Goal: Find specific page/section: Find specific page/section

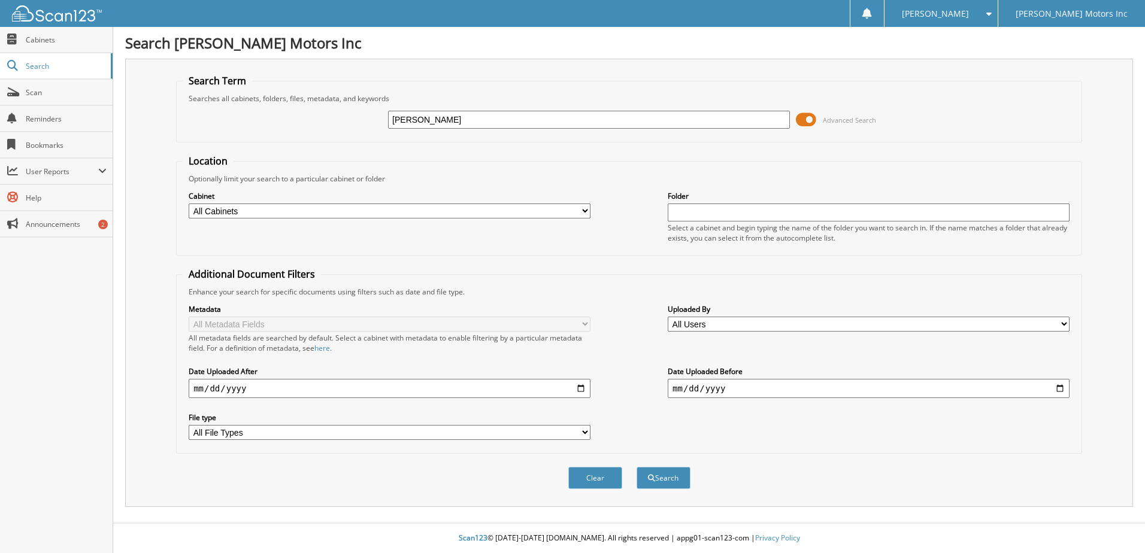
type input "[PERSON_NAME]"
click at [637, 467] on button "Search" at bounding box center [664, 478] width 54 height 22
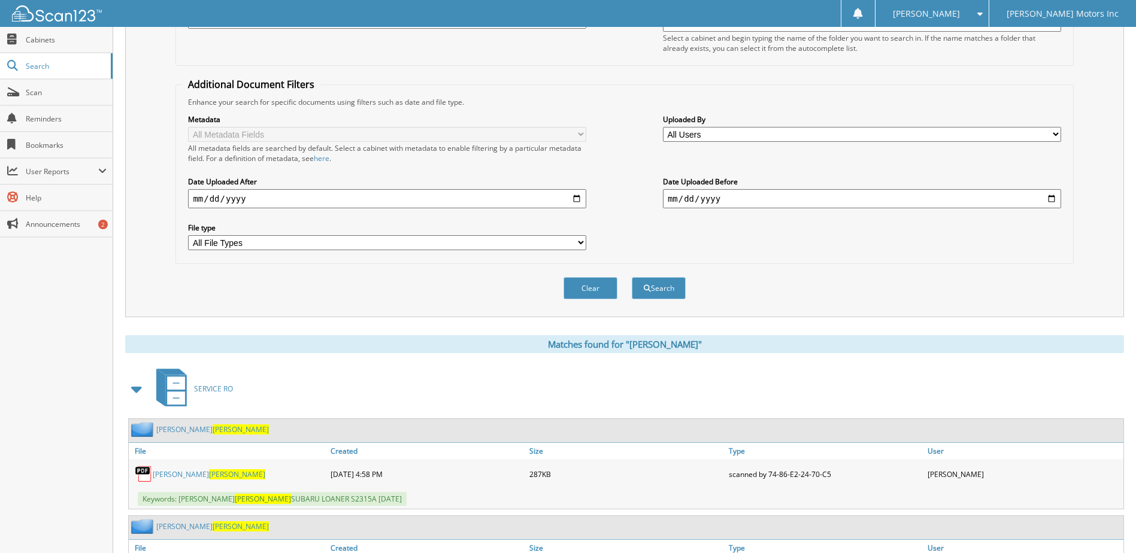
scroll to position [60, 0]
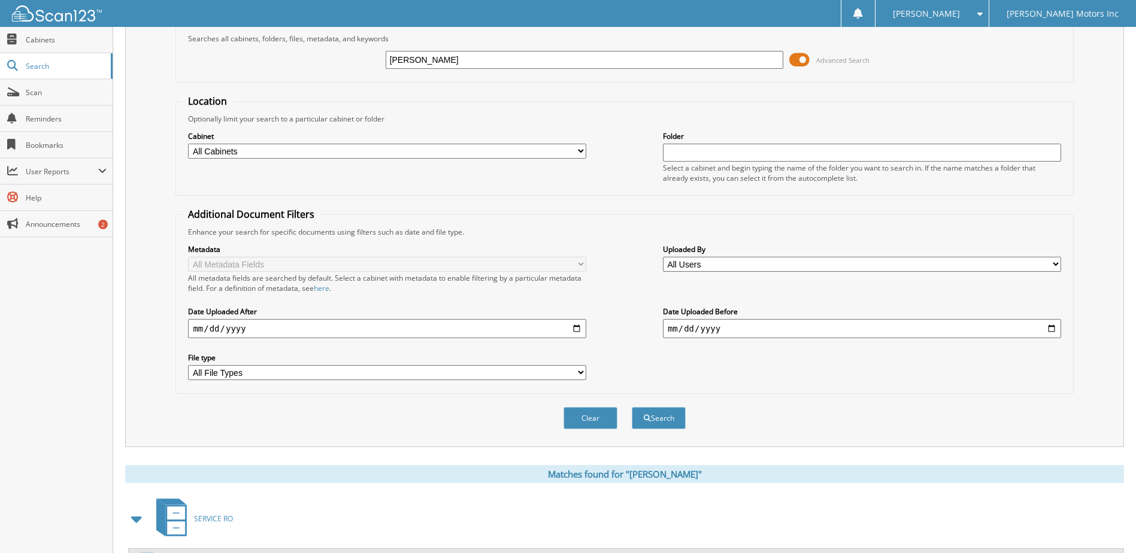
type input "[PERSON_NAME]"
click at [632, 407] on button "Search" at bounding box center [659, 418] width 54 height 22
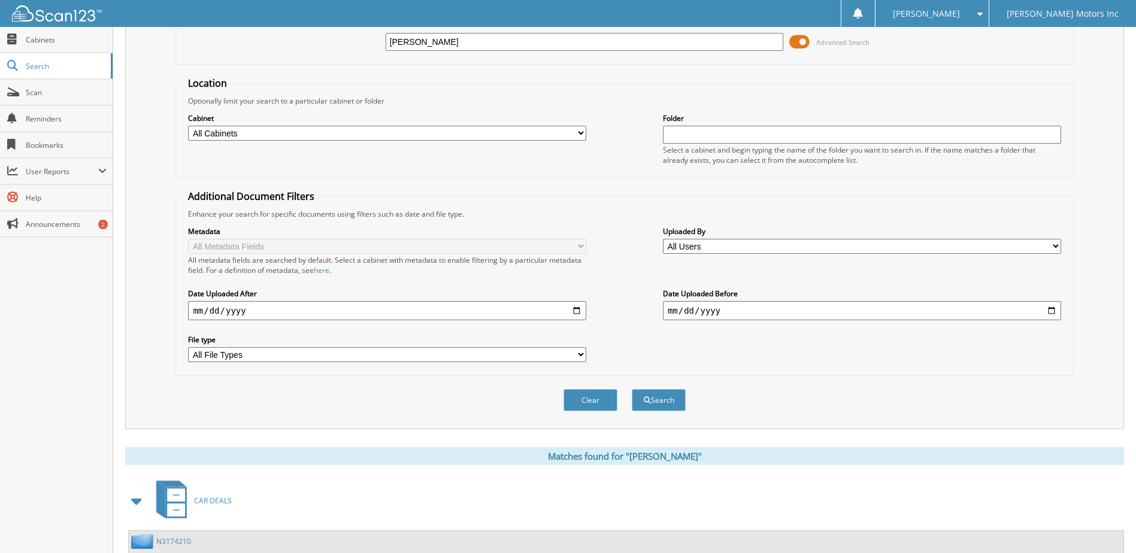
scroll to position [183, 0]
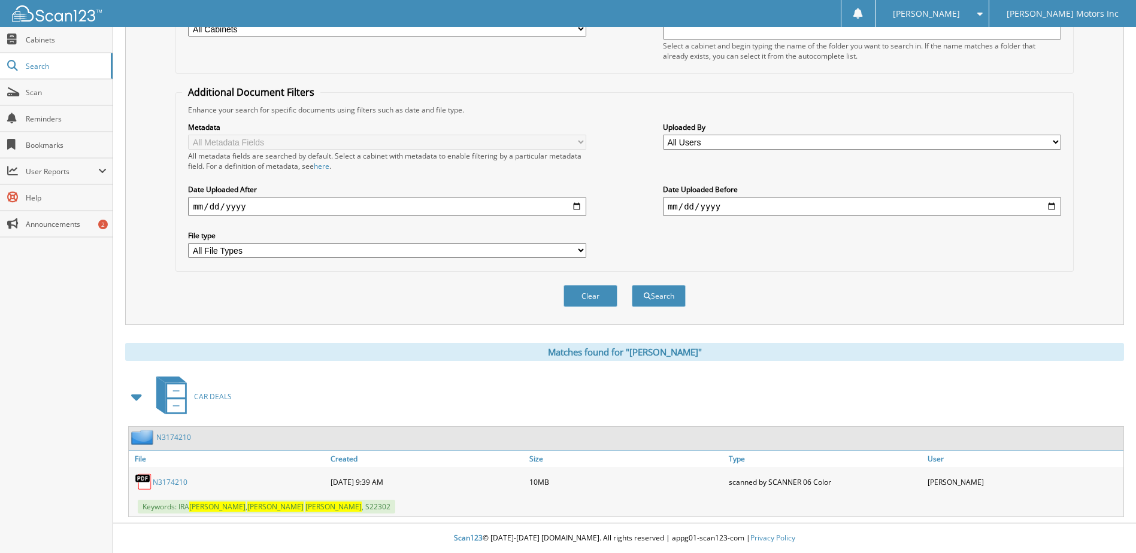
click at [165, 483] on link "N3174210" at bounding box center [170, 482] width 35 height 10
click at [592, 299] on button "Clear" at bounding box center [591, 296] width 54 height 22
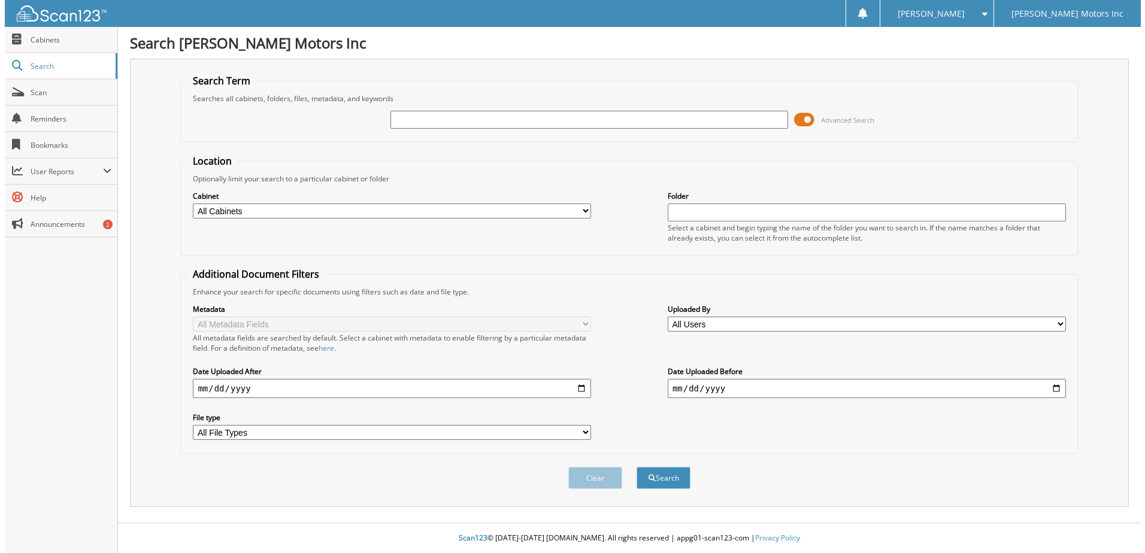
scroll to position [0, 0]
click at [474, 111] on input "text" at bounding box center [589, 120] width 402 height 18
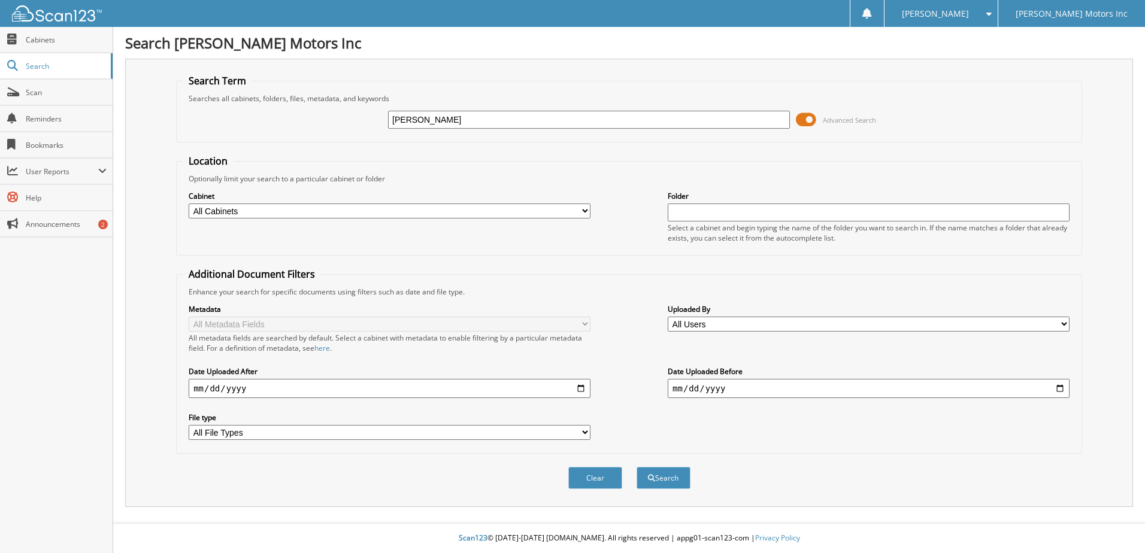
type input "[PERSON_NAME]"
click at [637, 467] on button "Search" at bounding box center [664, 478] width 54 height 22
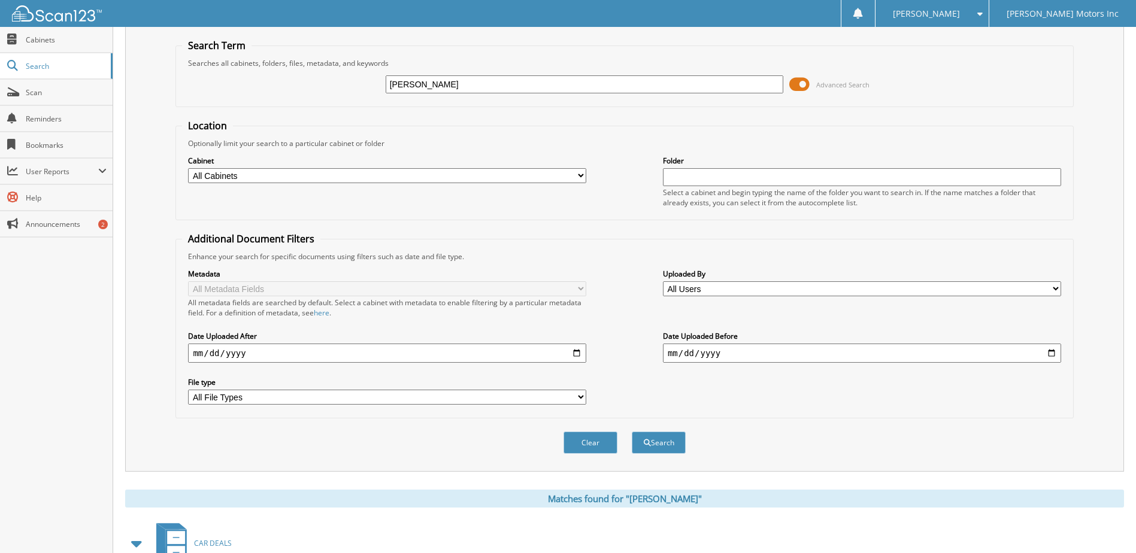
scroll to position [183, 0]
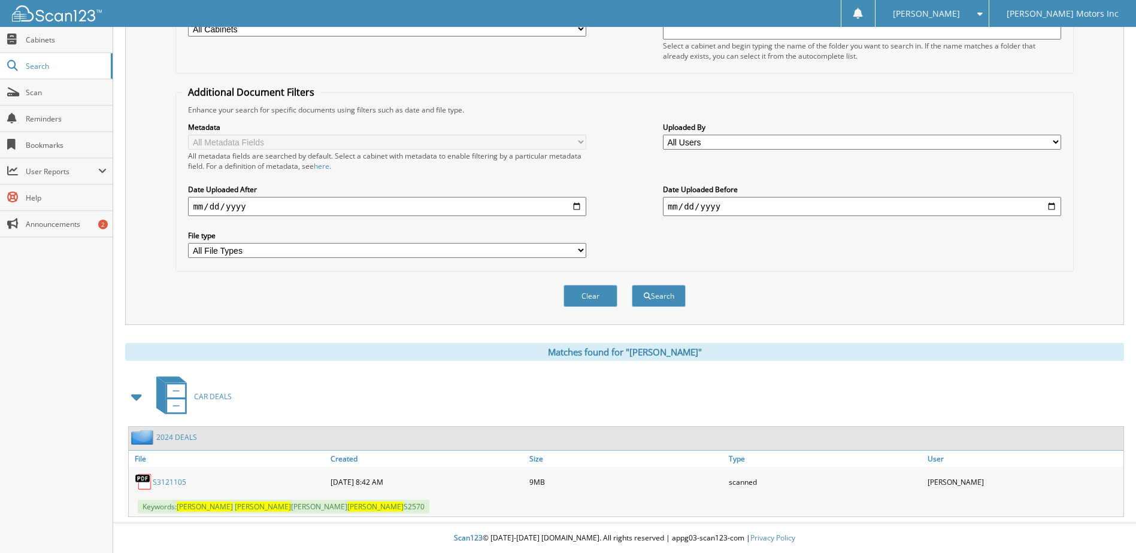
click at [165, 479] on link "S3121105" at bounding box center [170, 482] width 34 height 10
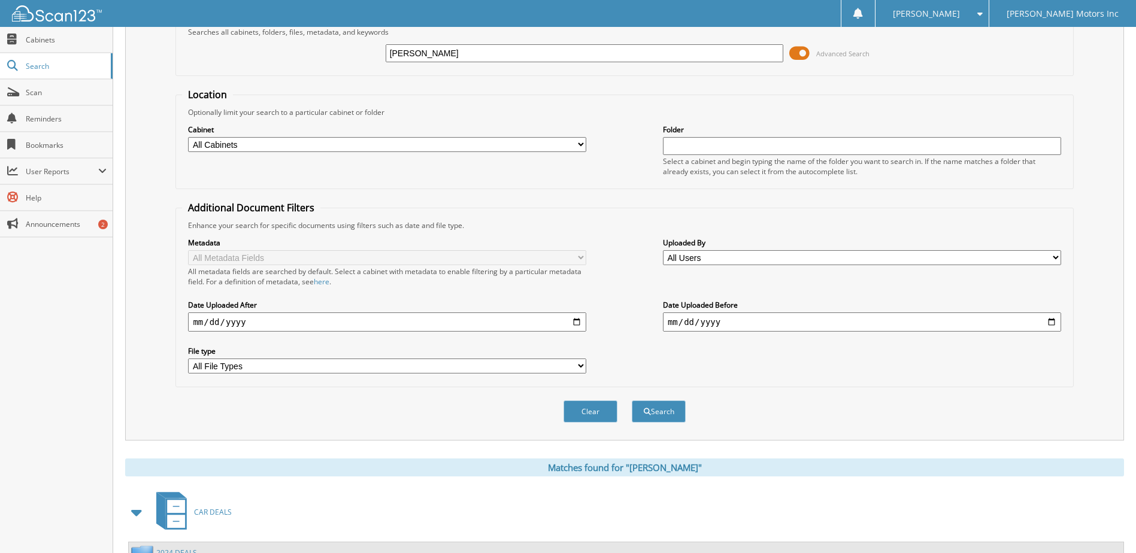
scroll to position [63, 0]
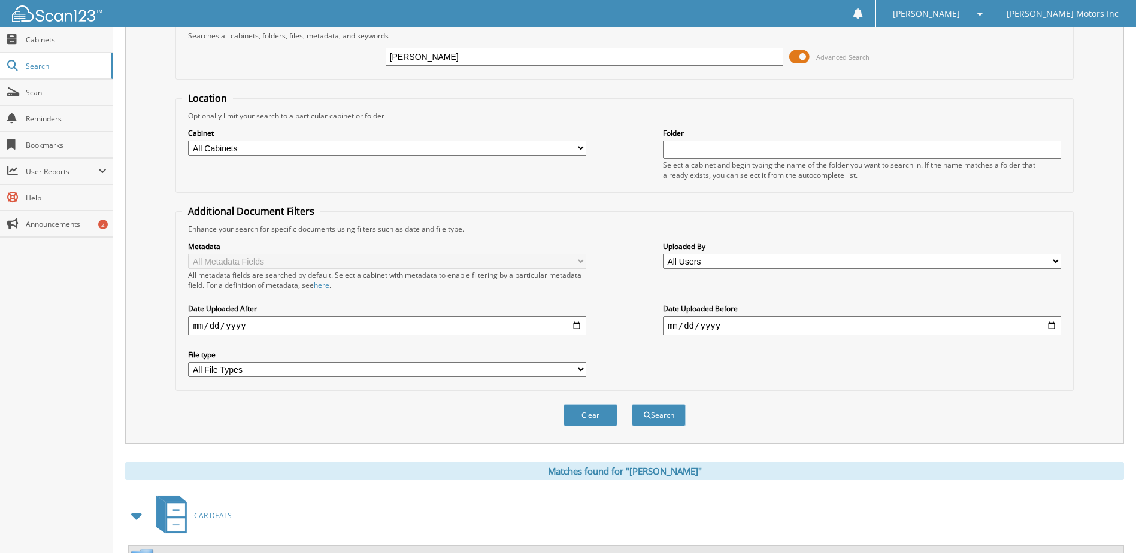
drag, startPoint x: 408, startPoint y: 58, endPoint x: 310, endPoint y: 60, distance: 97.7
click at [310, 59] on div "[PERSON_NAME] Advanced Search" at bounding box center [624, 57] width 885 height 32
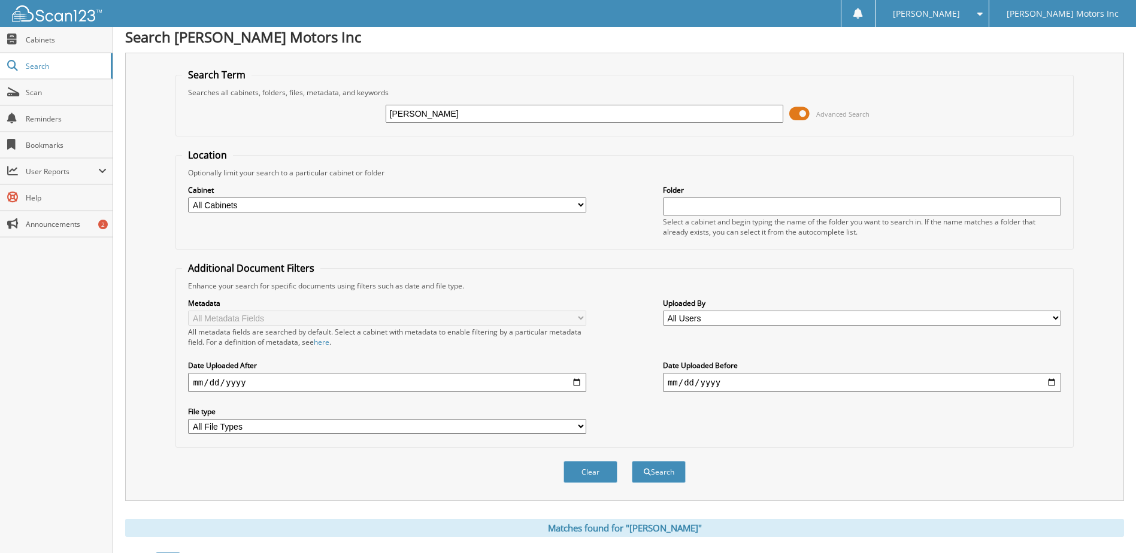
scroll to position [0, 0]
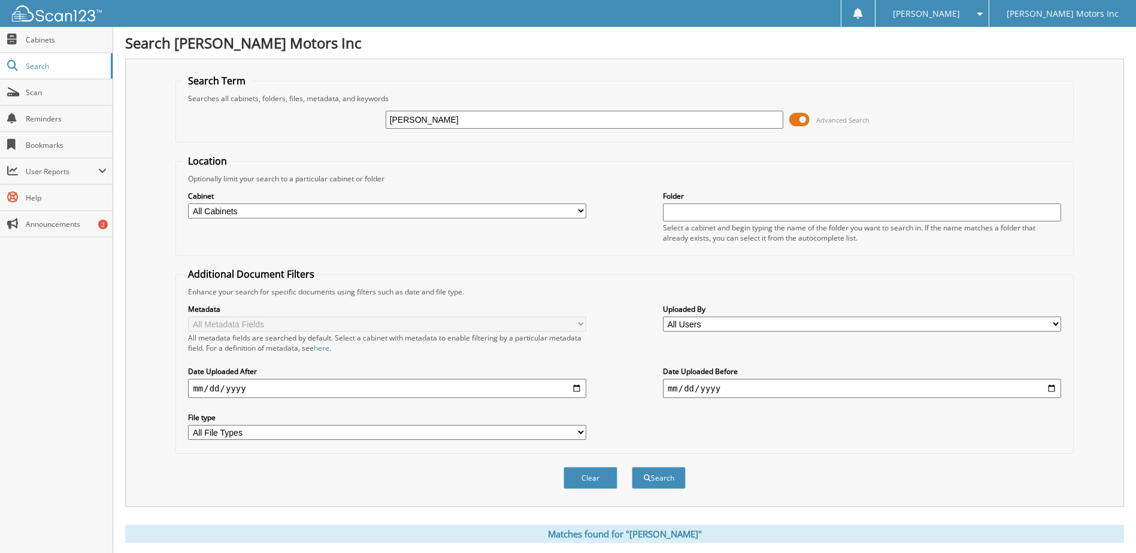
drag, startPoint x: 410, startPoint y: 119, endPoint x: 246, endPoint y: 126, distance: 164.9
click at [247, 124] on div "[PERSON_NAME] Advanced Search" at bounding box center [624, 120] width 885 height 32
